Goal: Information Seeking & Learning: Learn about a topic

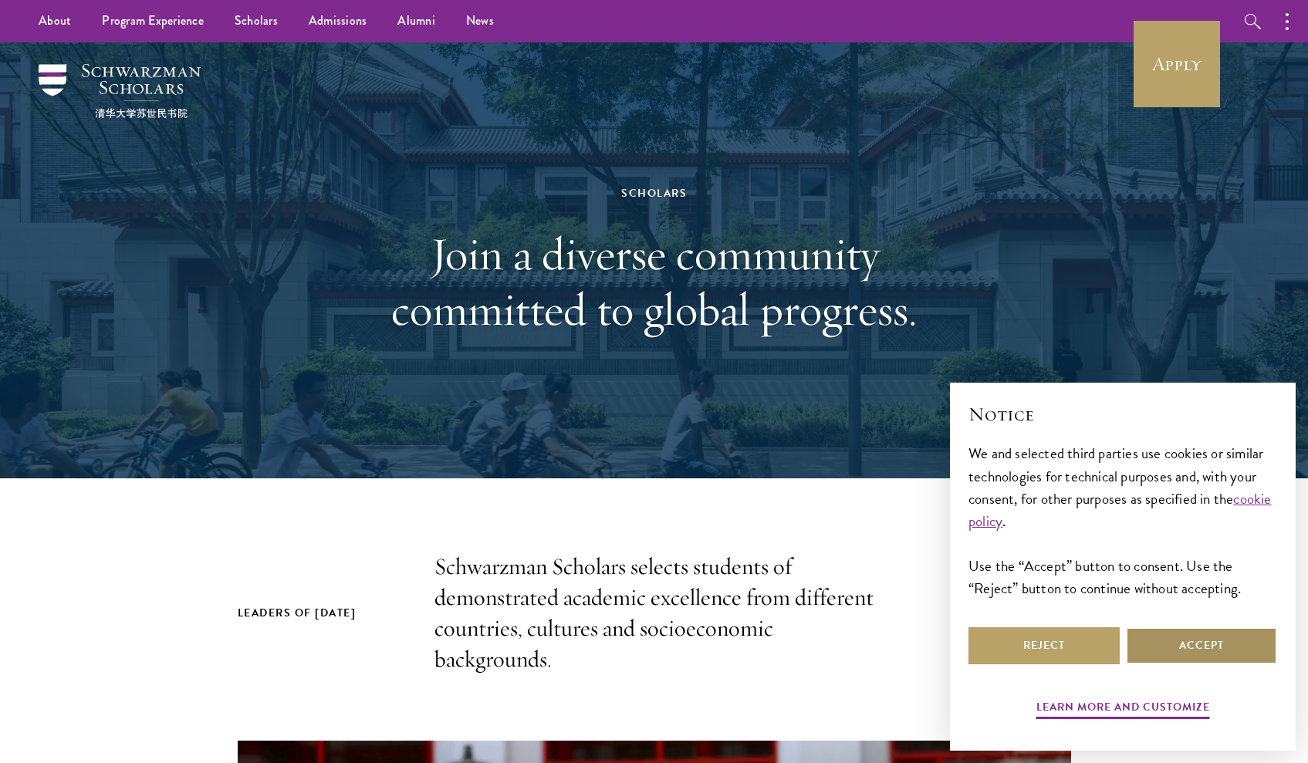
click at [1197, 648] on button "Accept" at bounding box center [1201, 646] width 151 height 37
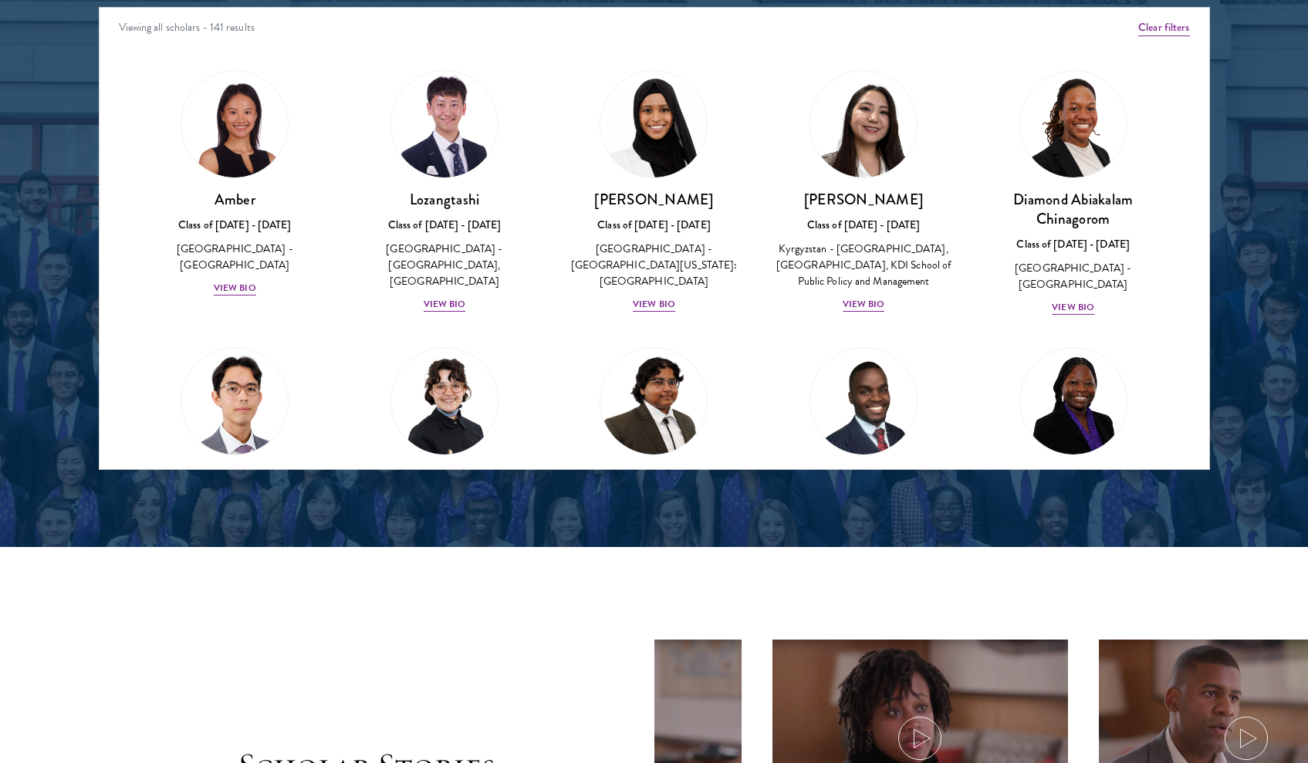
scroll to position [2048, 0]
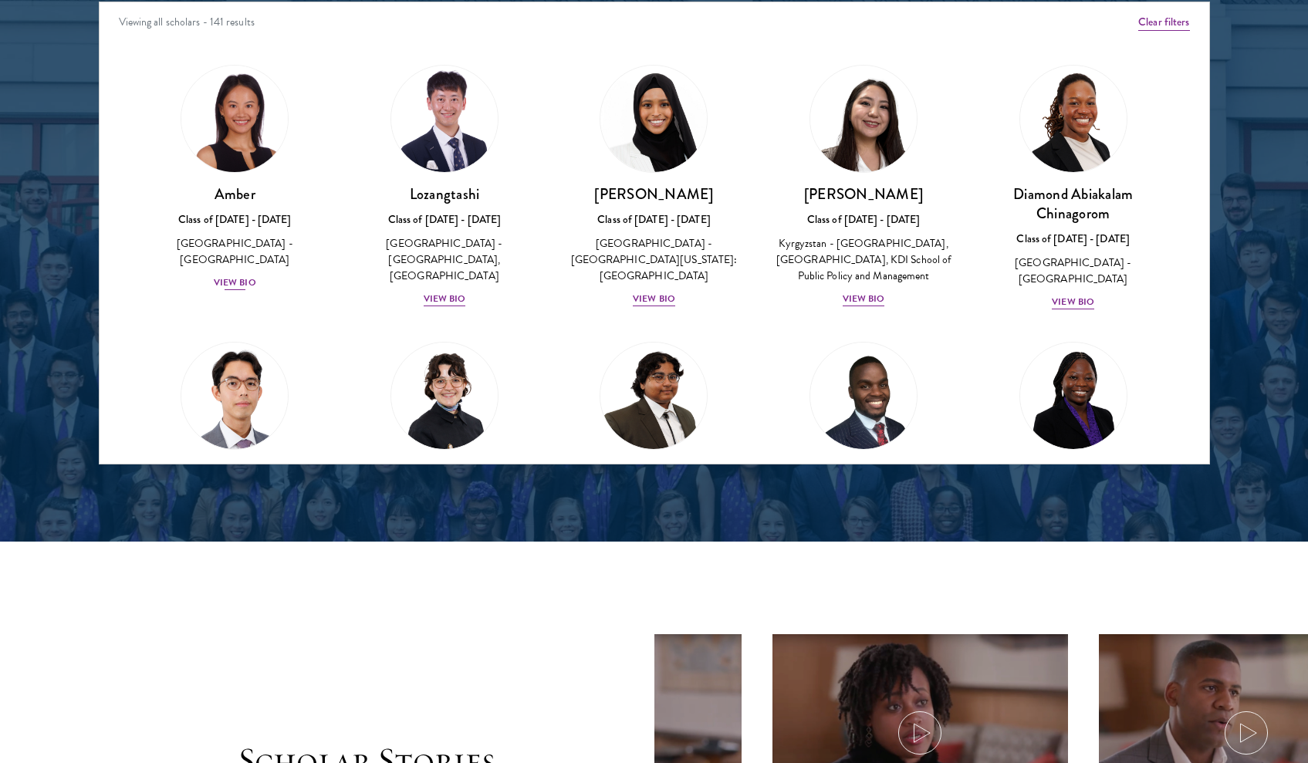
click at [240, 276] on div "View Bio" at bounding box center [235, 283] width 42 height 15
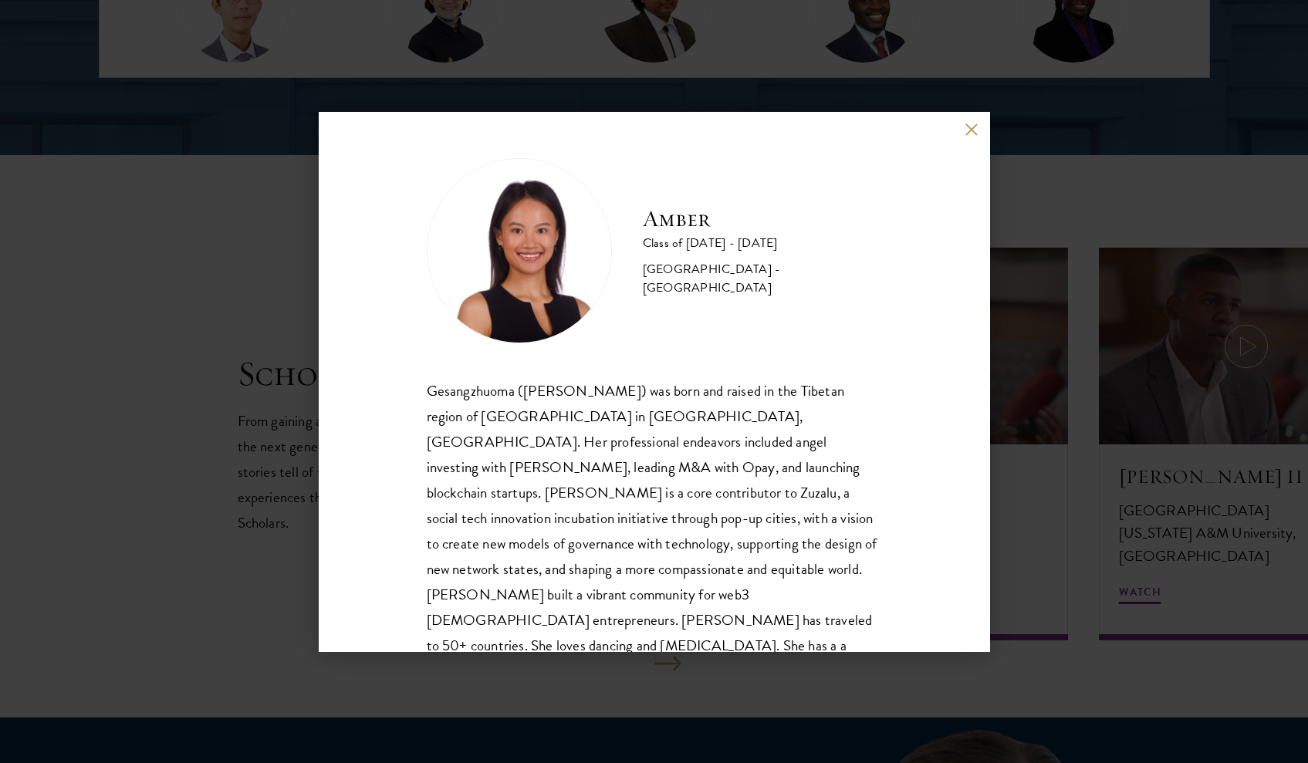
scroll to position [52, 0]
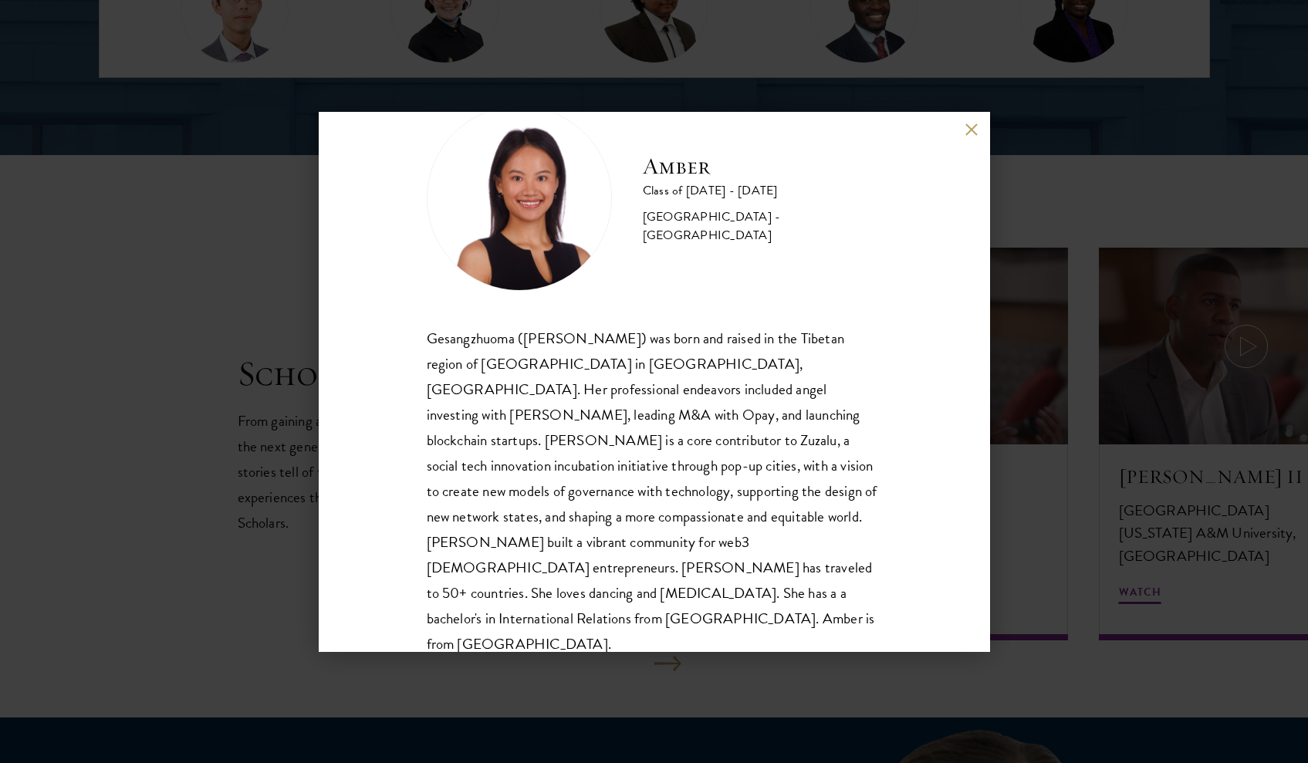
click at [971, 131] on button at bounding box center [972, 130] width 13 height 13
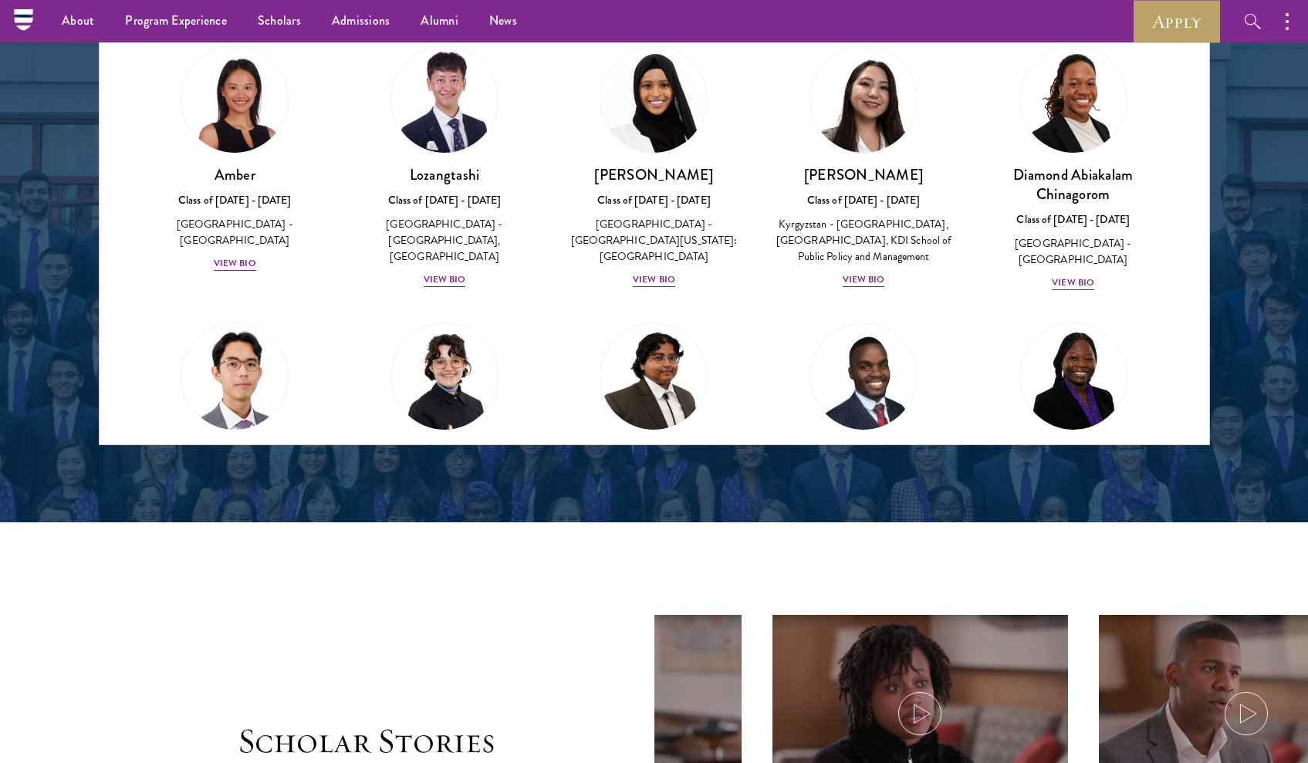
scroll to position [2065, 0]
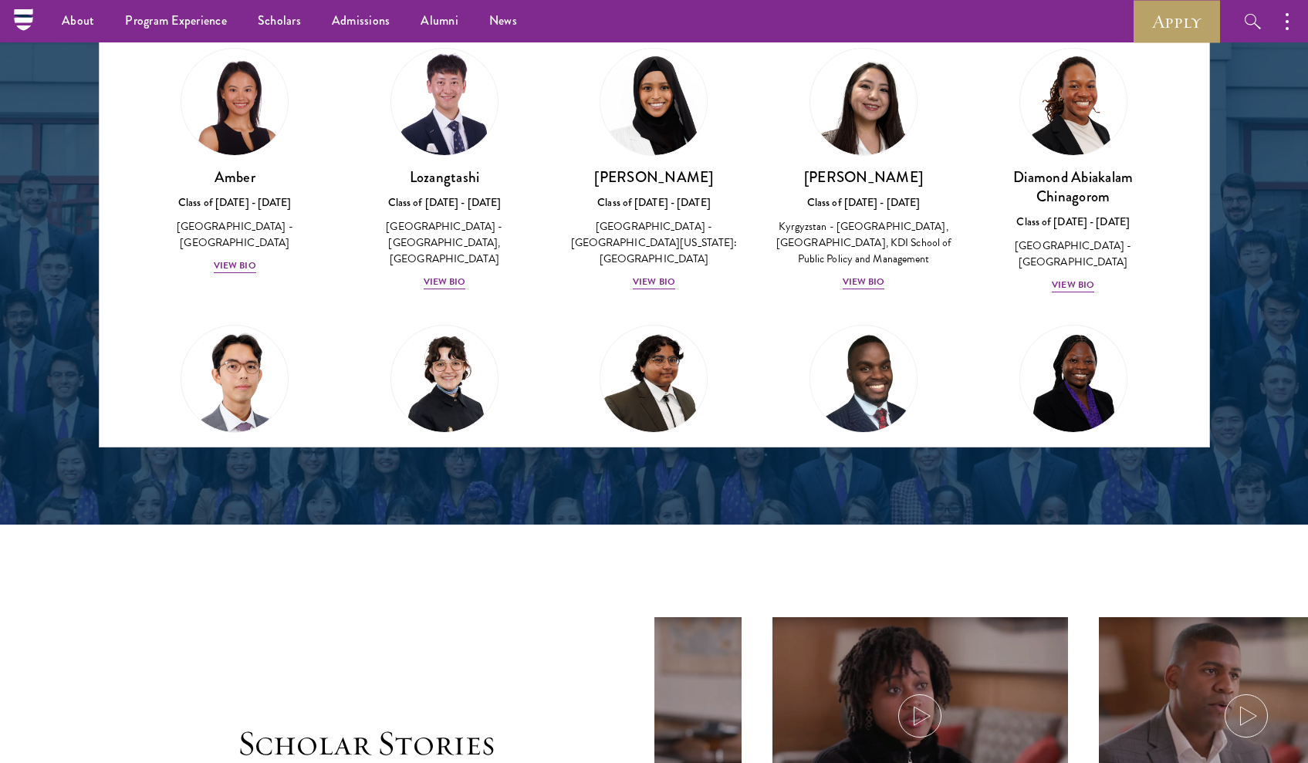
click at [889, 394] on img at bounding box center [863, 378] width 117 height 117
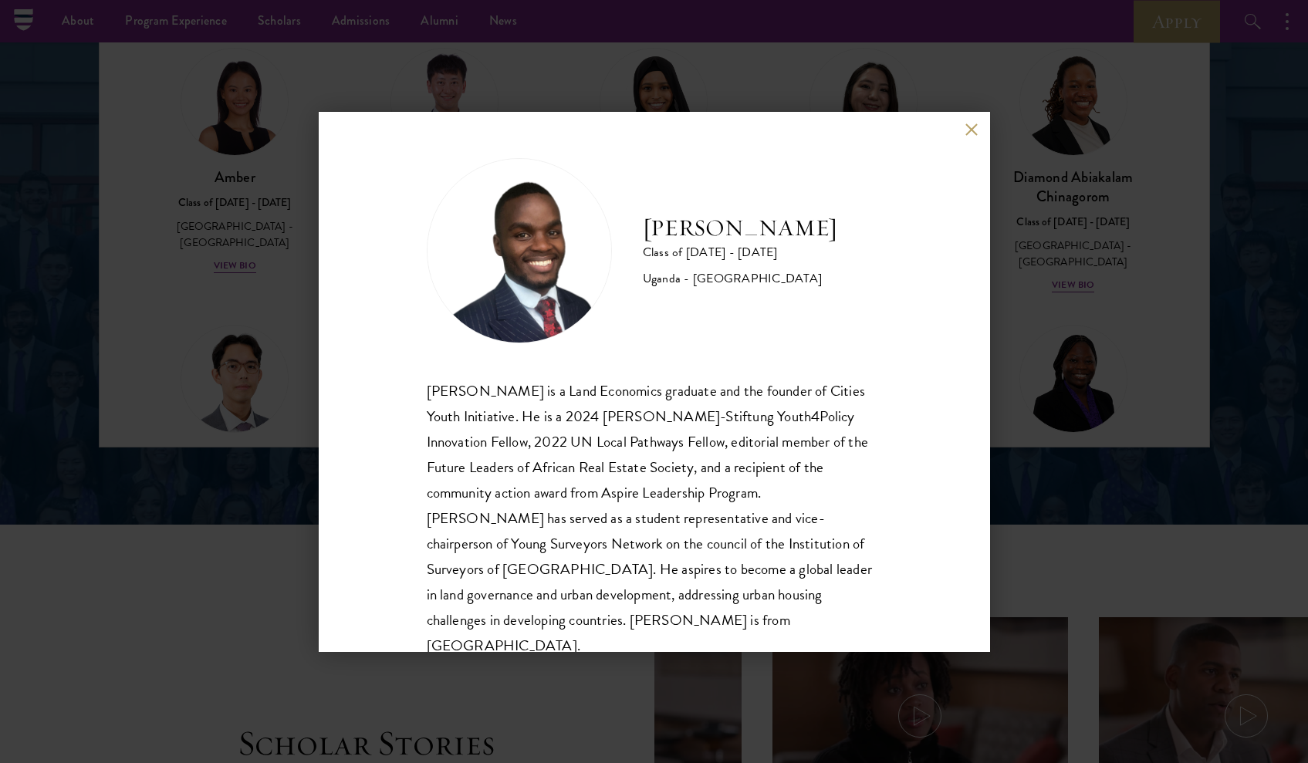
click at [971, 133] on button at bounding box center [972, 130] width 13 height 13
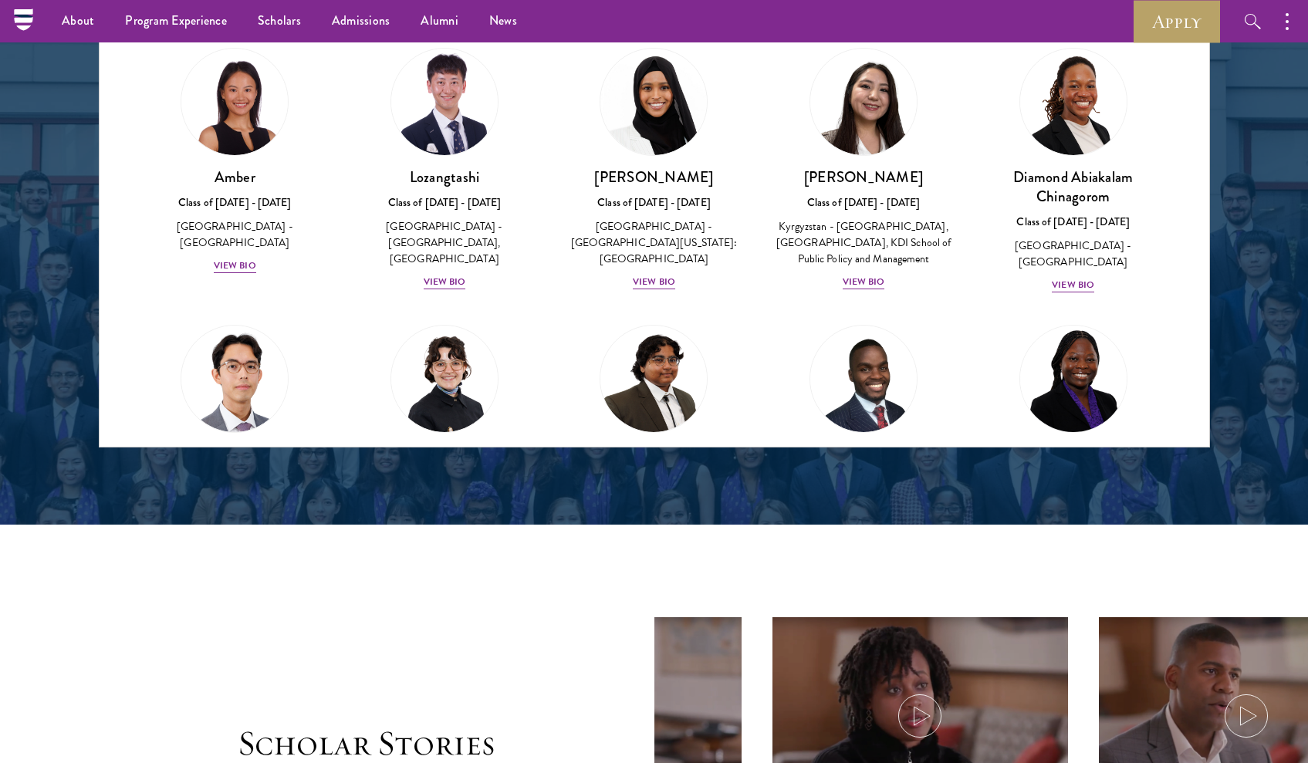
click at [1068, 414] on img at bounding box center [1073, 378] width 117 height 117
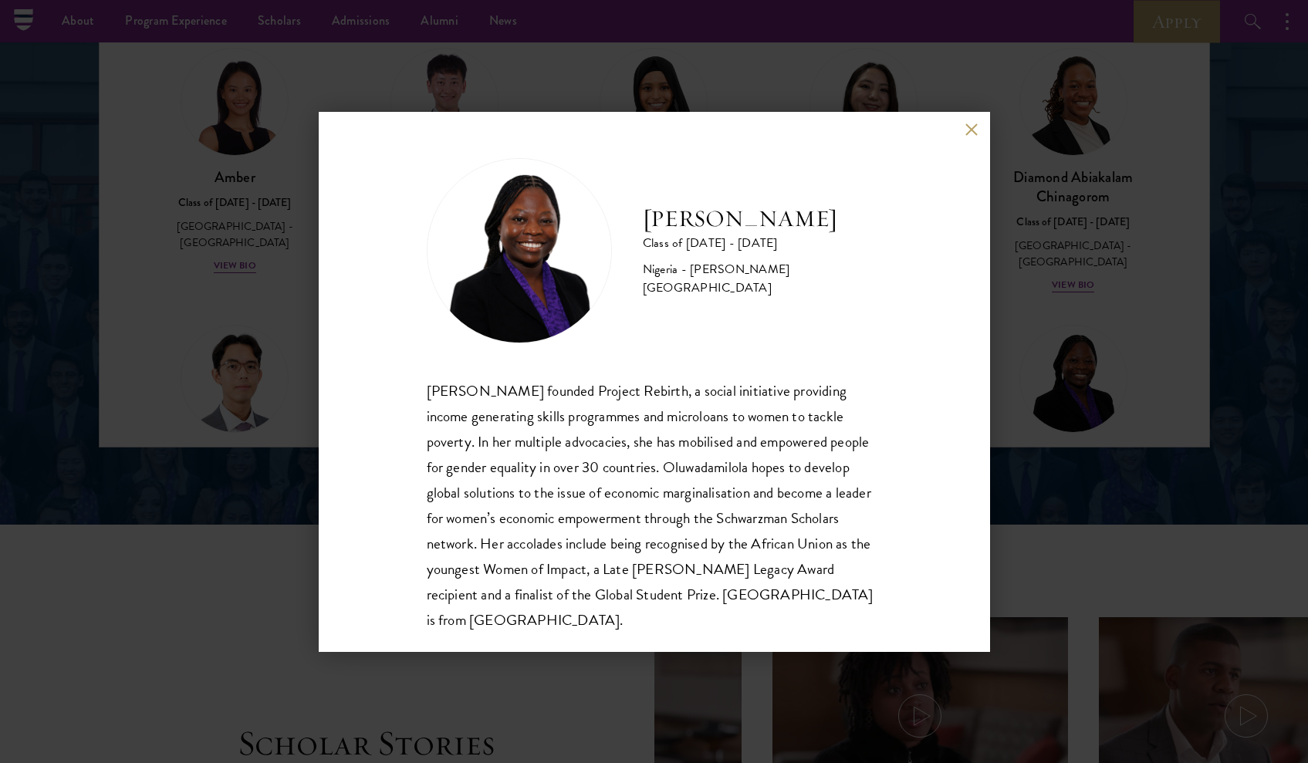
click at [969, 134] on button at bounding box center [972, 130] width 13 height 13
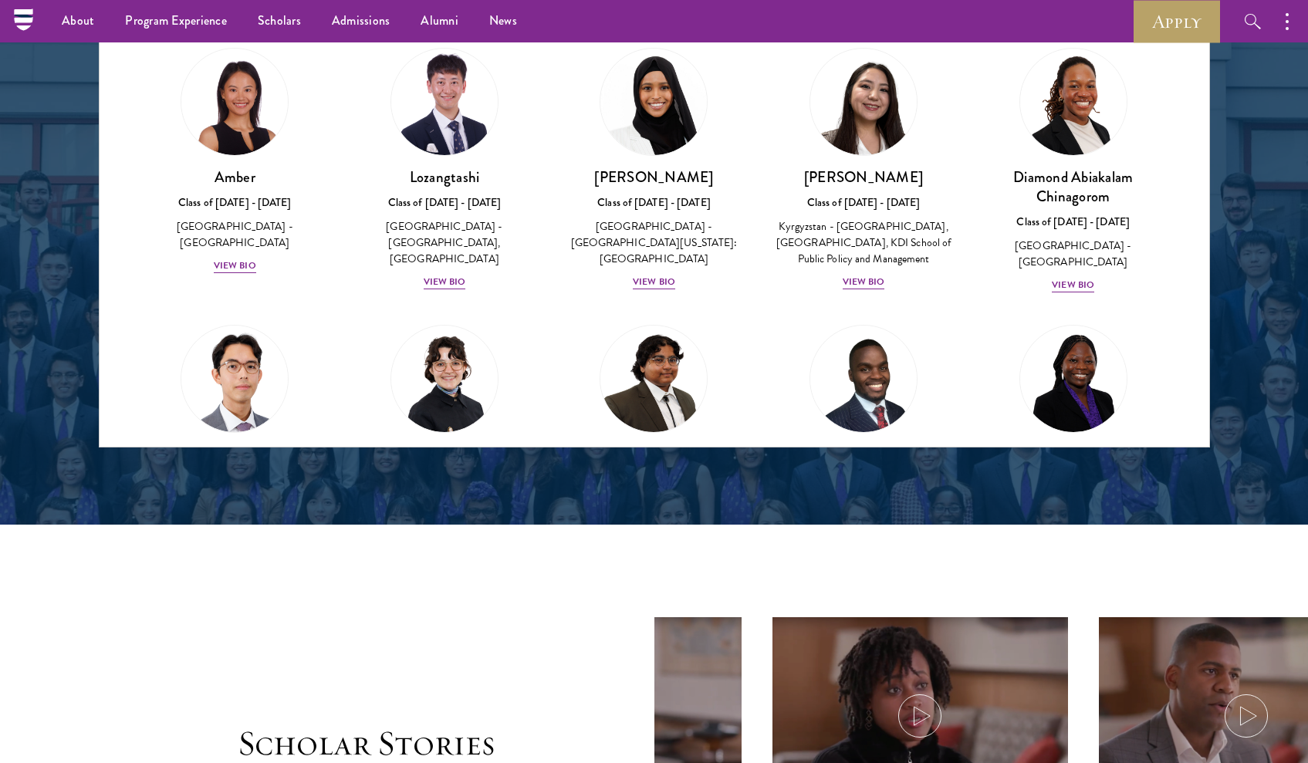
scroll to position [3285, 0]
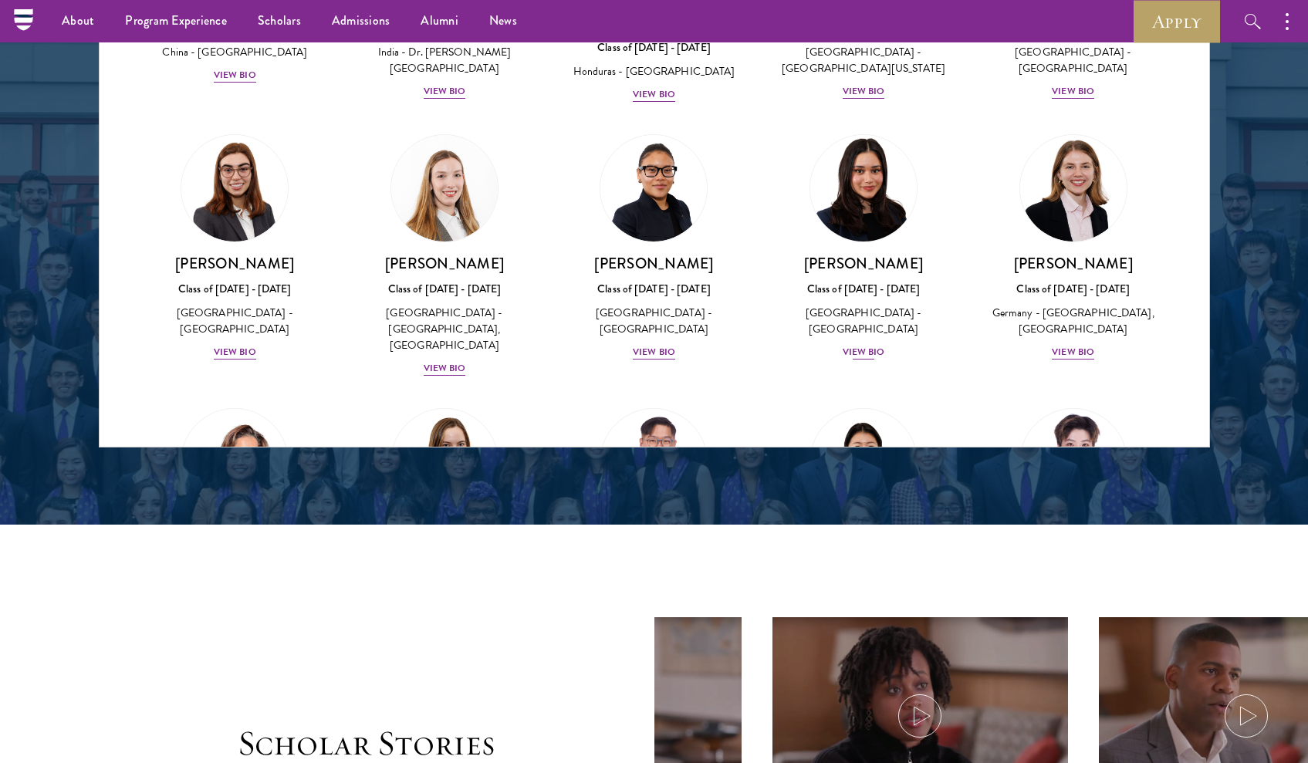
drag, startPoint x: 813, startPoint y: 198, endPoint x: 851, endPoint y: 198, distance: 37.8
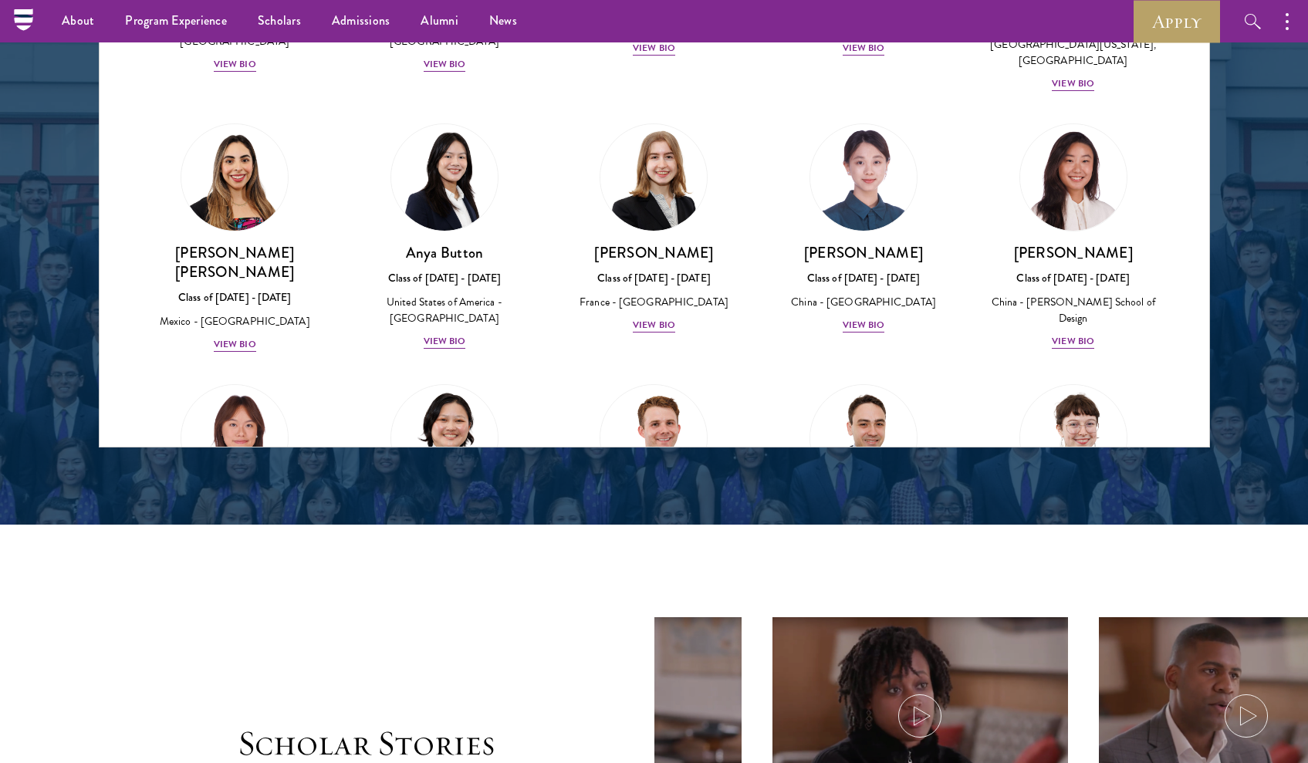
scroll to position [1017, 0]
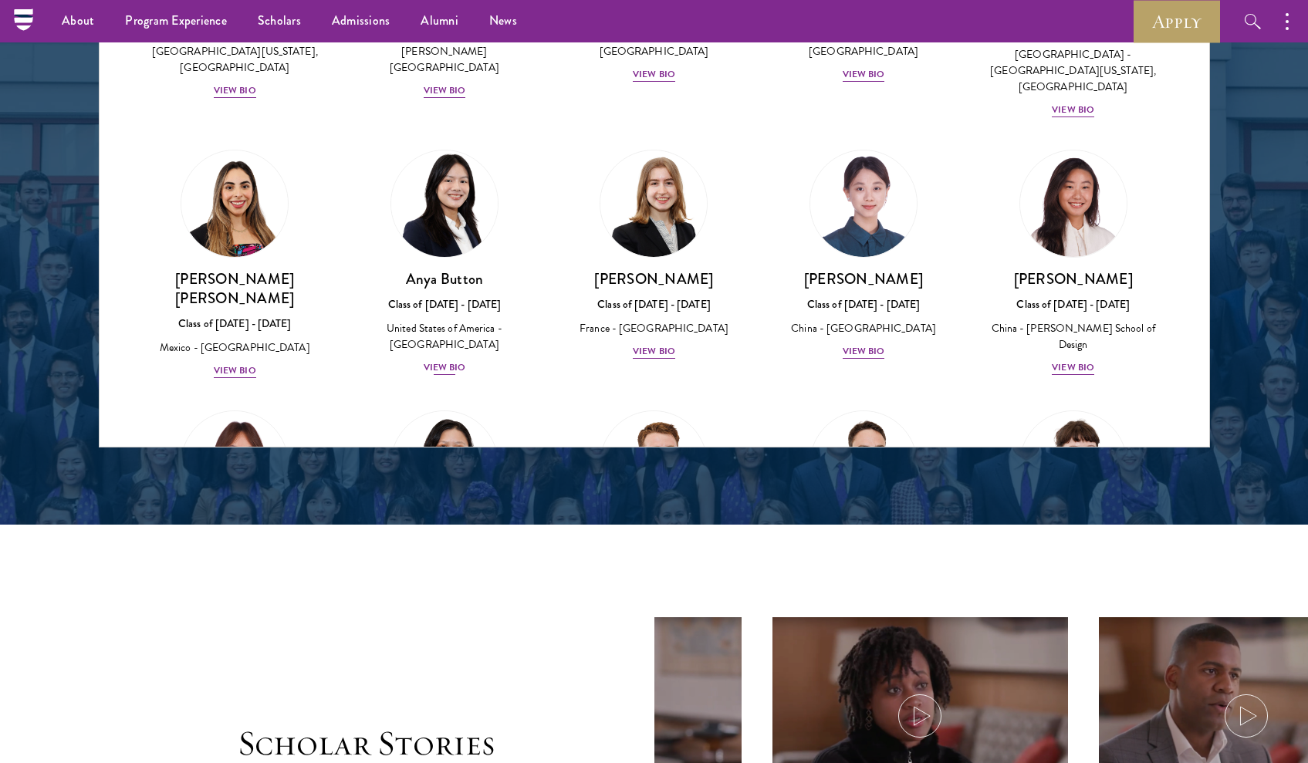
click at [458, 269] on div "Anya Button Class of [DATE] - [DATE] [GEOGRAPHIC_DATA] - [GEOGRAPHIC_DATA] View…" at bounding box center [444, 322] width 179 height 107
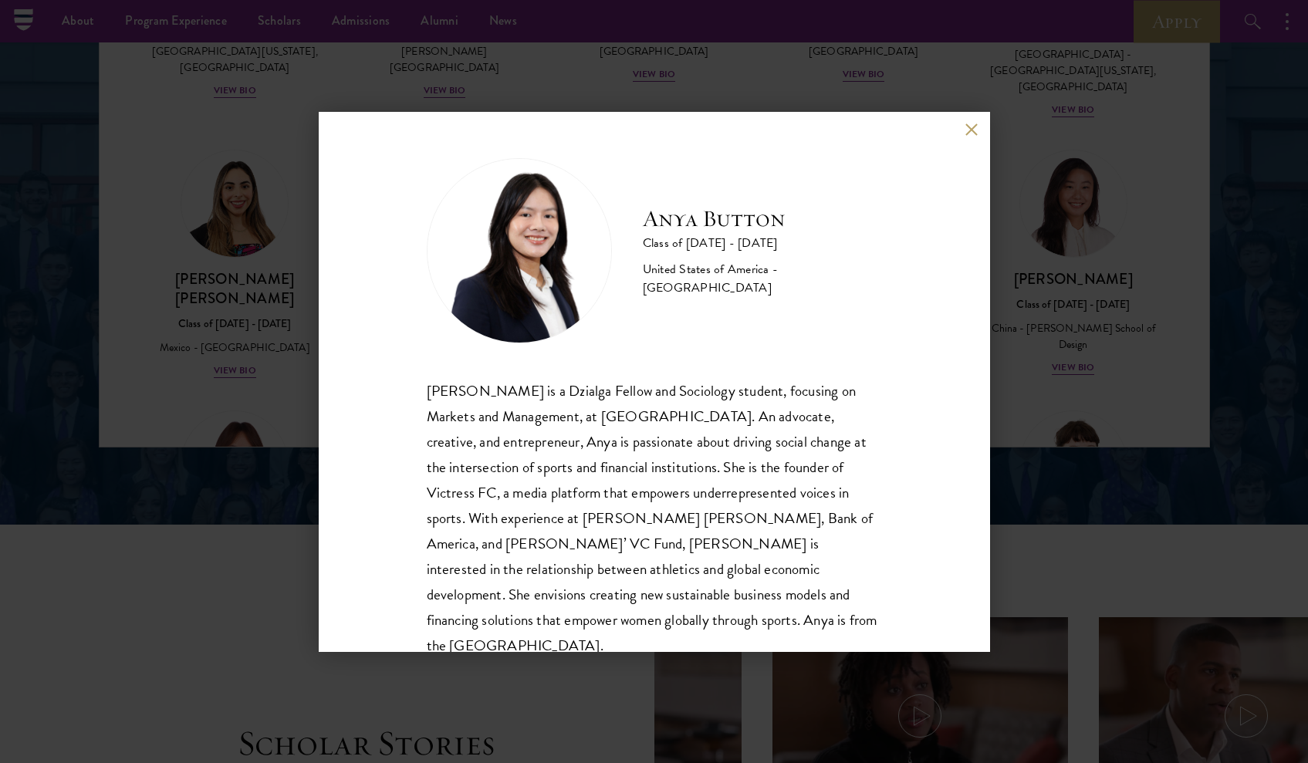
click at [972, 134] on button at bounding box center [972, 130] width 13 height 13
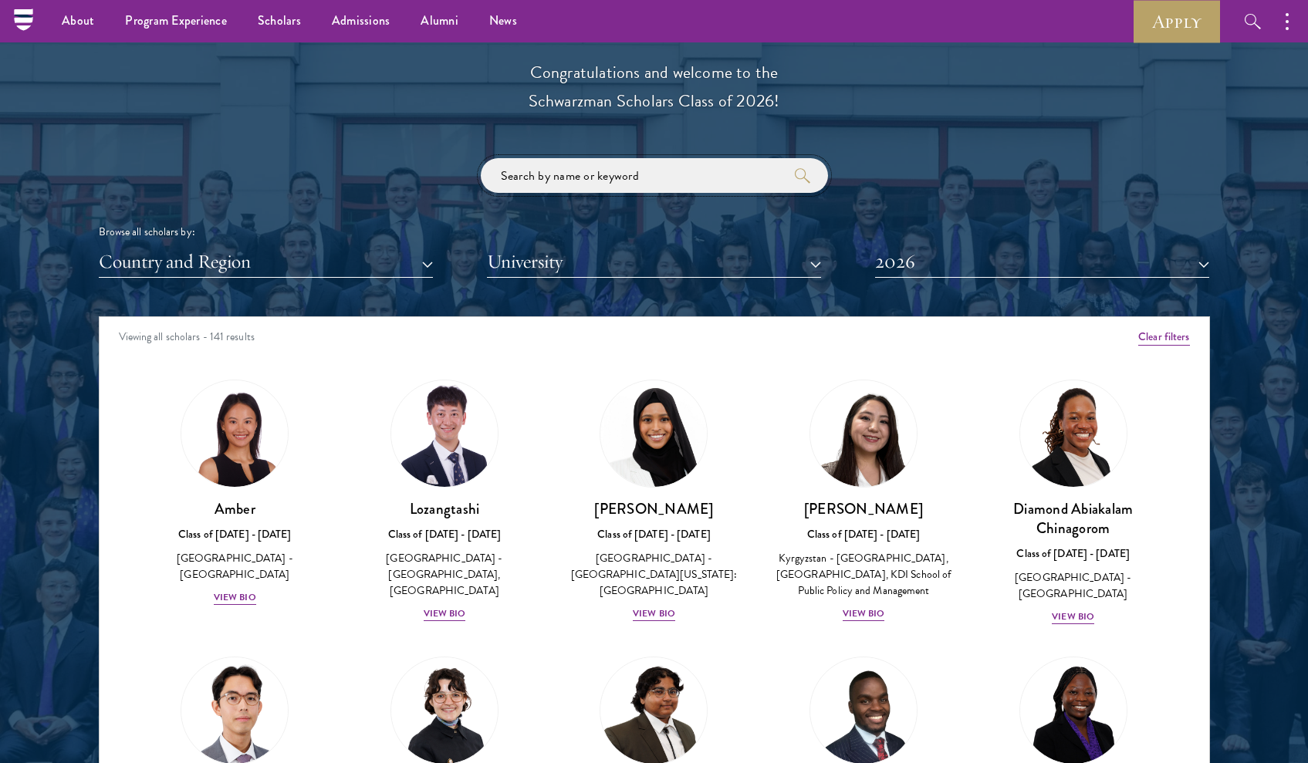
click at [565, 174] on input "search" at bounding box center [654, 175] width 347 height 35
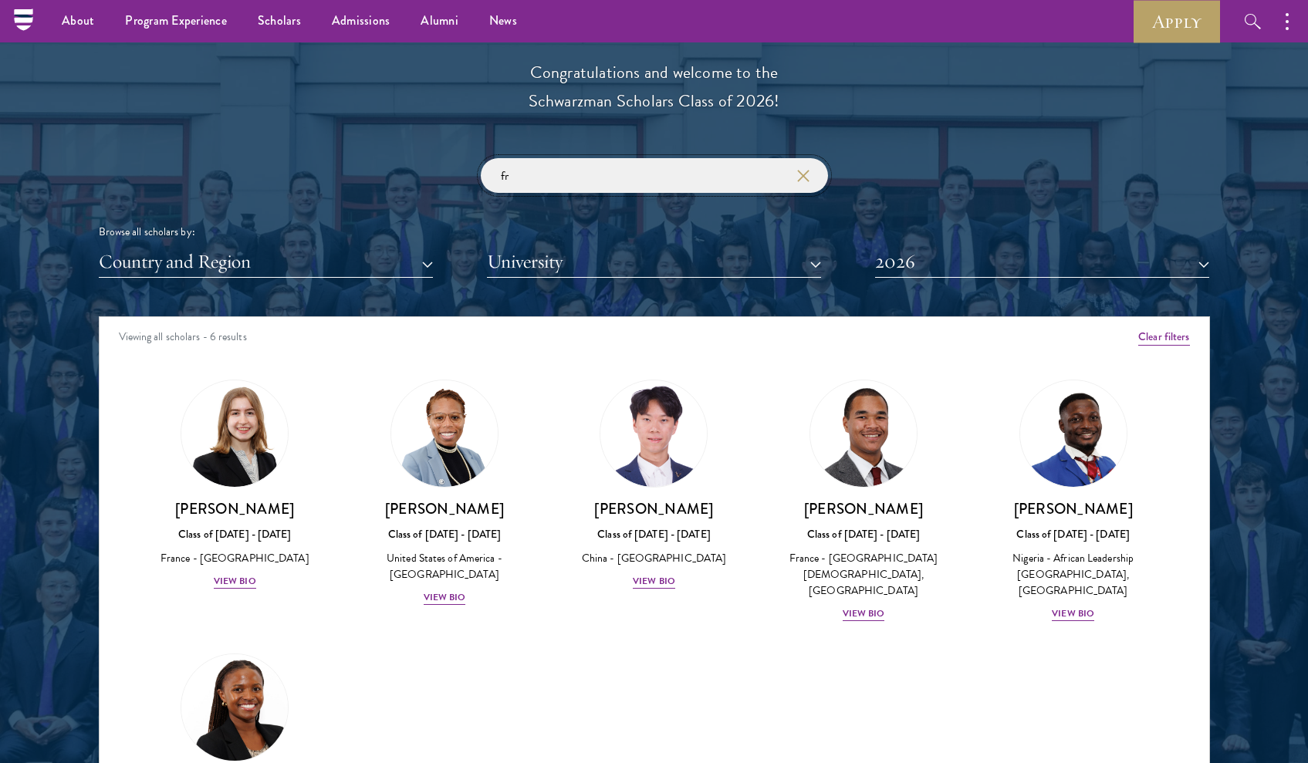
type input "fr"
click at [257, 671] on img at bounding box center [234, 707] width 117 height 117
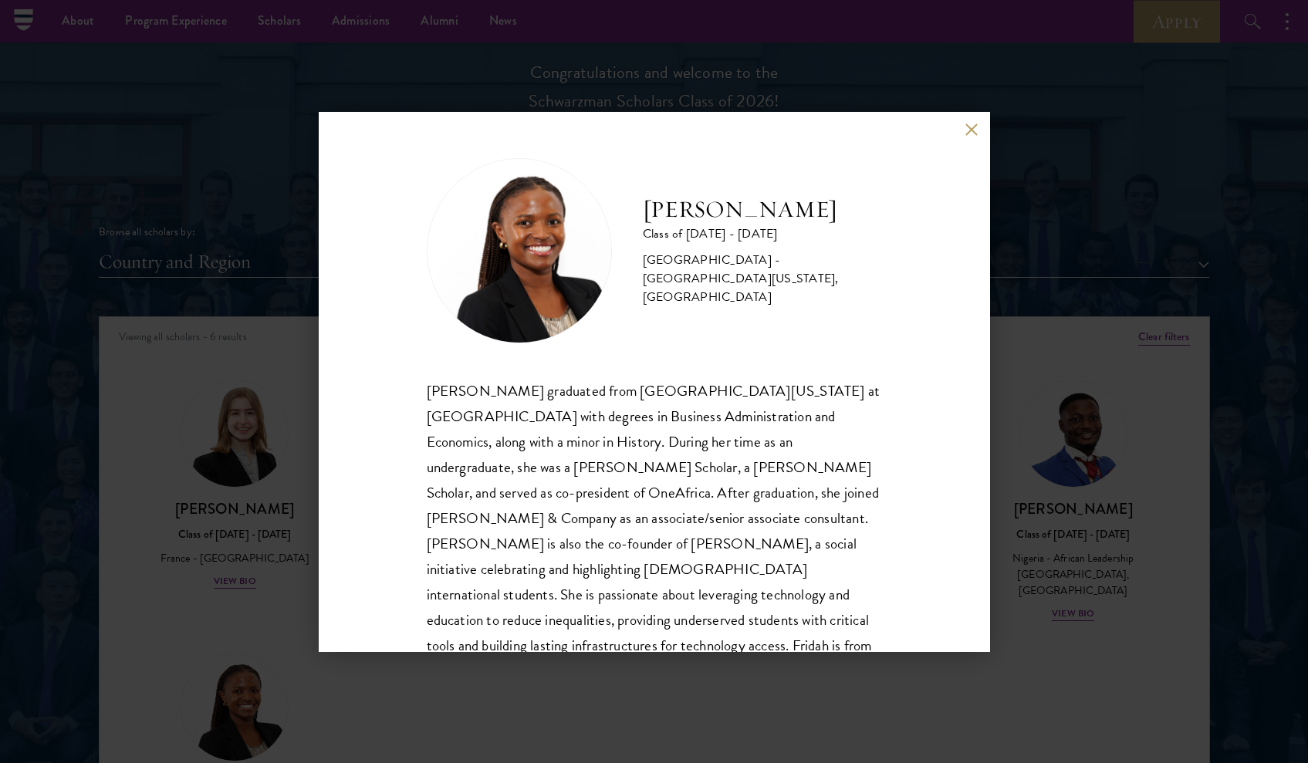
click at [971, 130] on button at bounding box center [972, 130] width 13 height 13
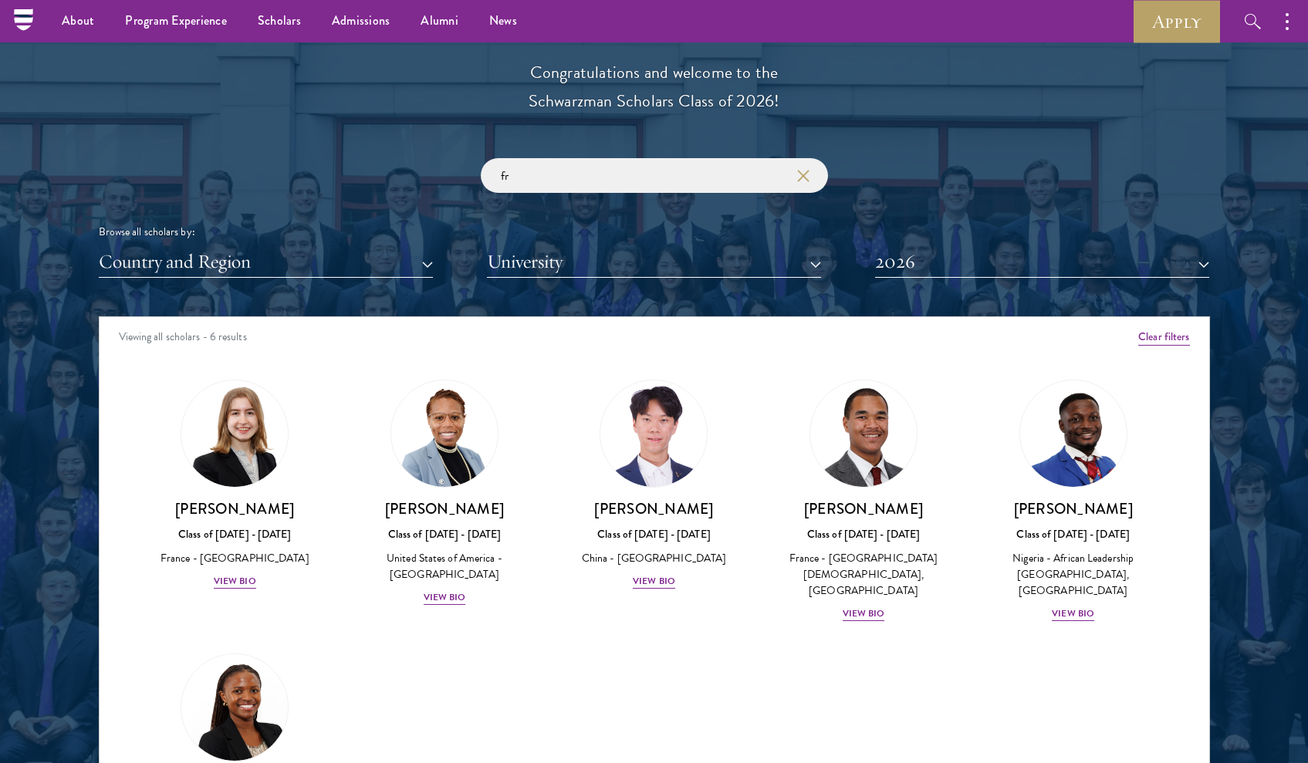
click at [1159, 336] on button "Clear filters" at bounding box center [1164, 337] width 51 height 17
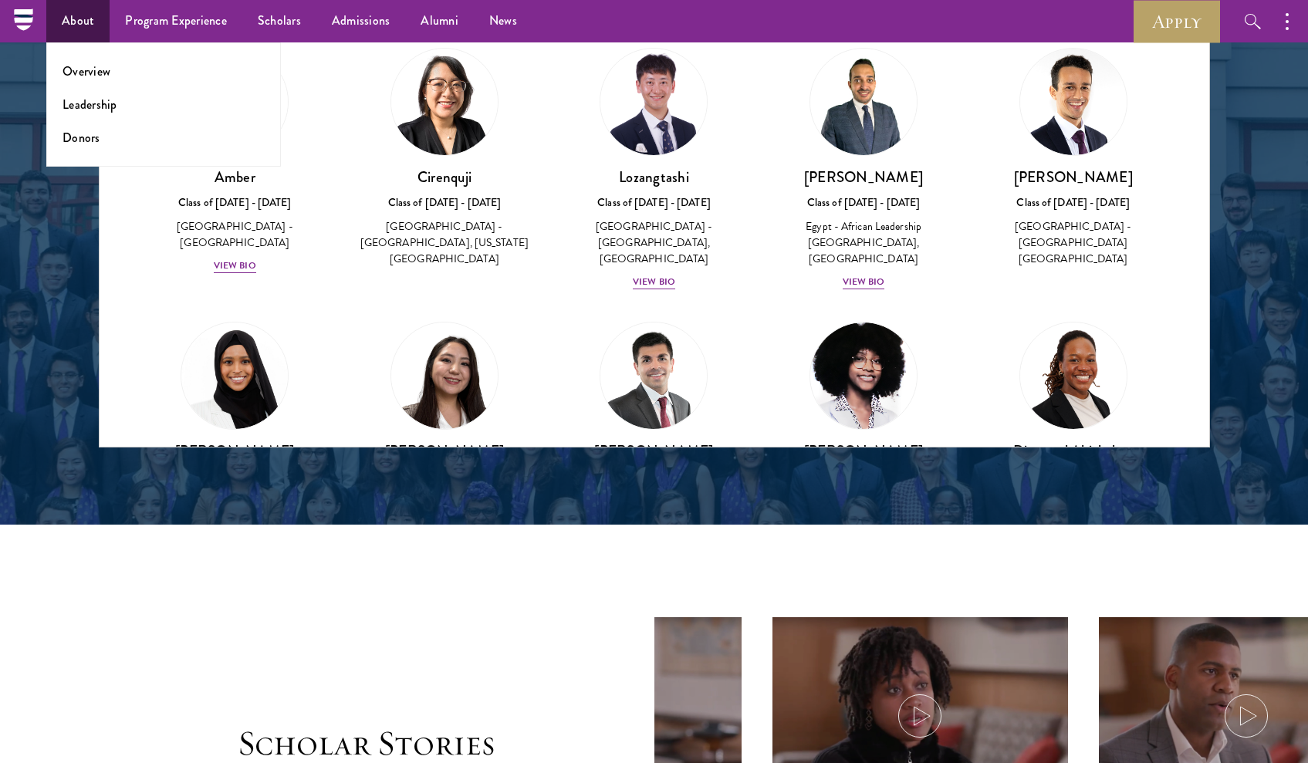
scroll to position [2048, 0]
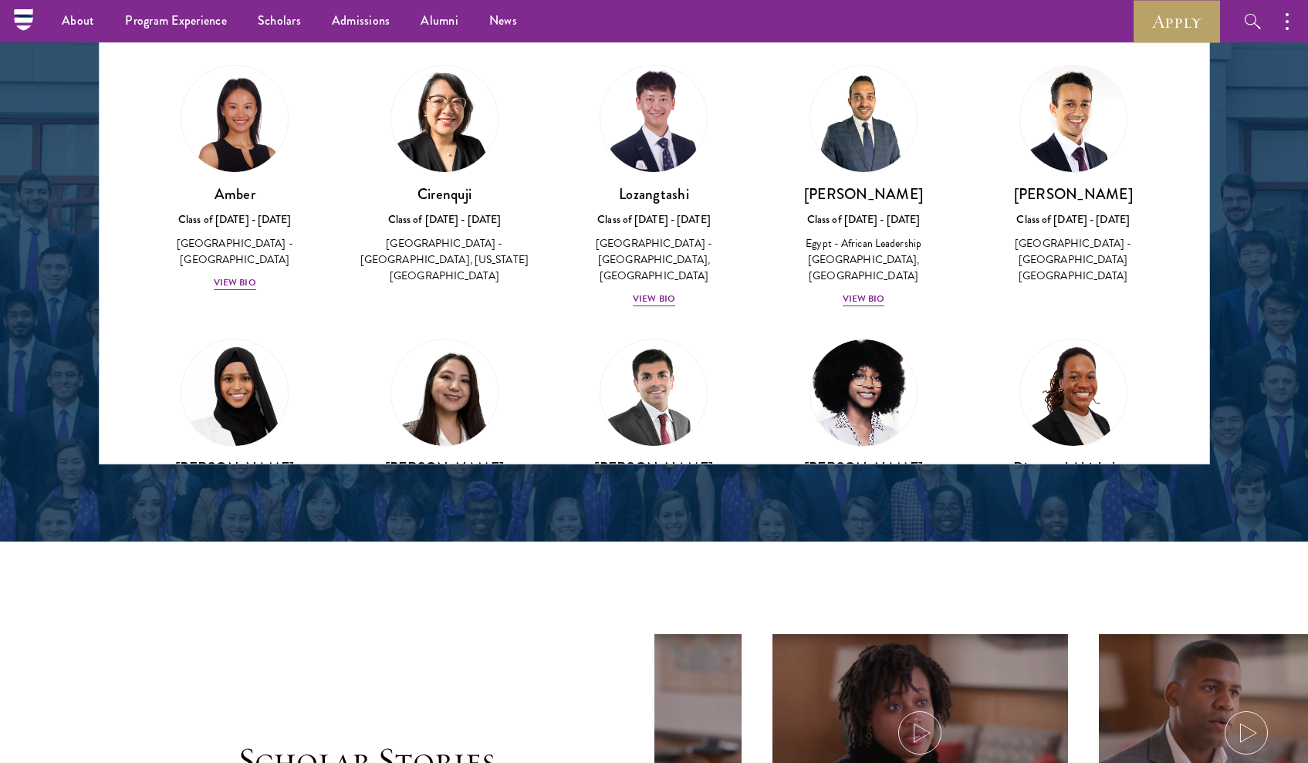
click at [391, 225] on div "Cirenquji Class of [DATE] - [DATE] [GEOGRAPHIC_DATA] - [GEOGRAPHIC_DATA], [US_S…" at bounding box center [444, 234] width 179 height 101
click at [439, 194] on h3 "Cirenquji" at bounding box center [444, 193] width 179 height 19
click at [438, 131] on img at bounding box center [444, 119] width 107 height 107
click at [241, 276] on div "View Bio" at bounding box center [235, 283] width 42 height 15
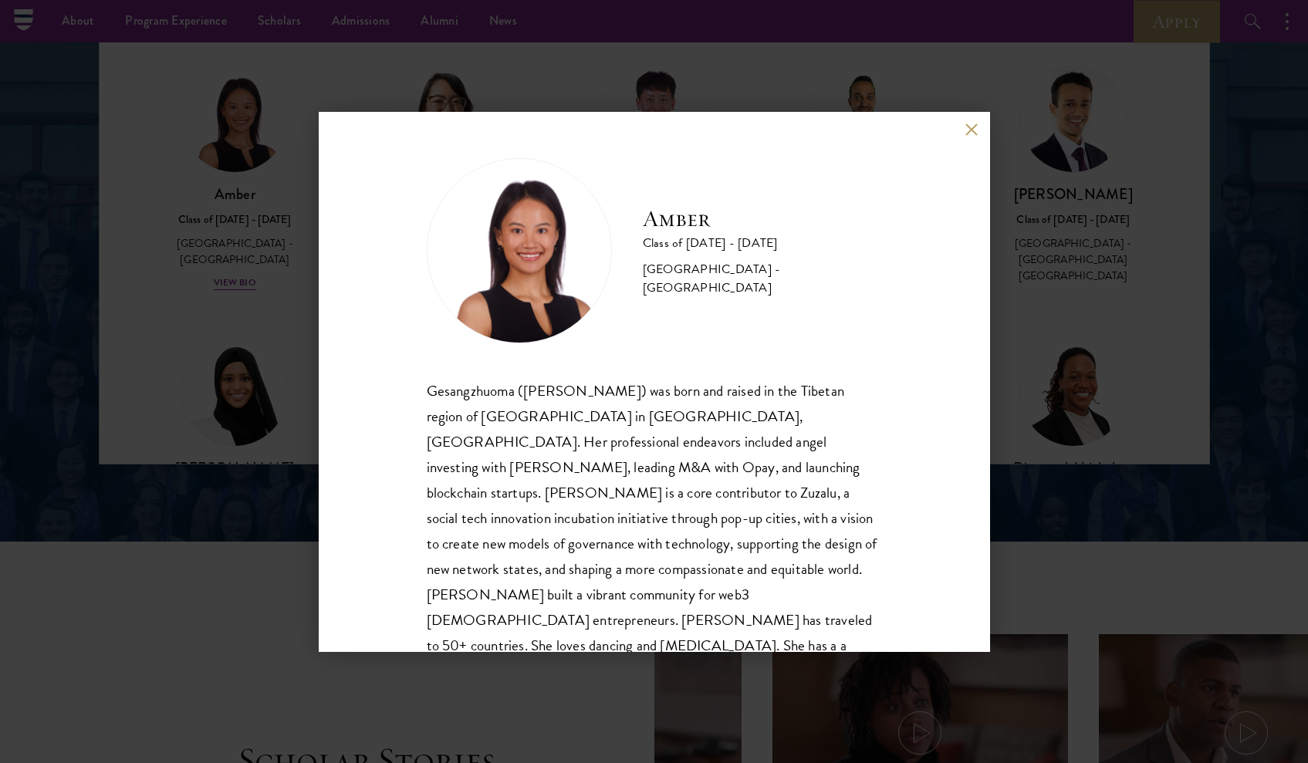
click at [973, 132] on button at bounding box center [972, 130] width 13 height 13
